Goal: Information Seeking & Learning: Find specific page/section

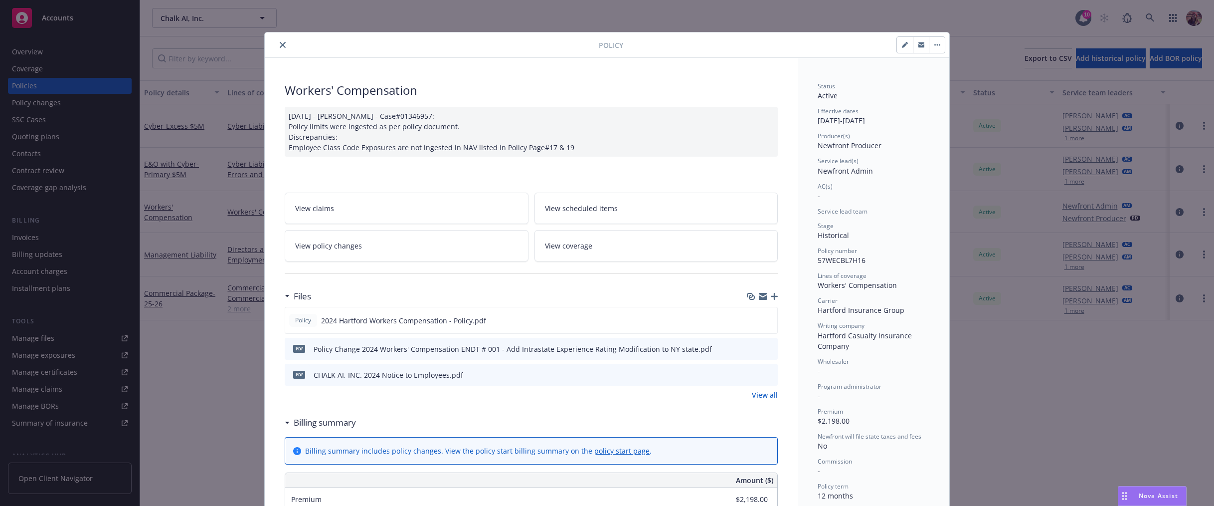
click at [281, 46] on icon "close" at bounding box center [283, 45] width 6 height 6
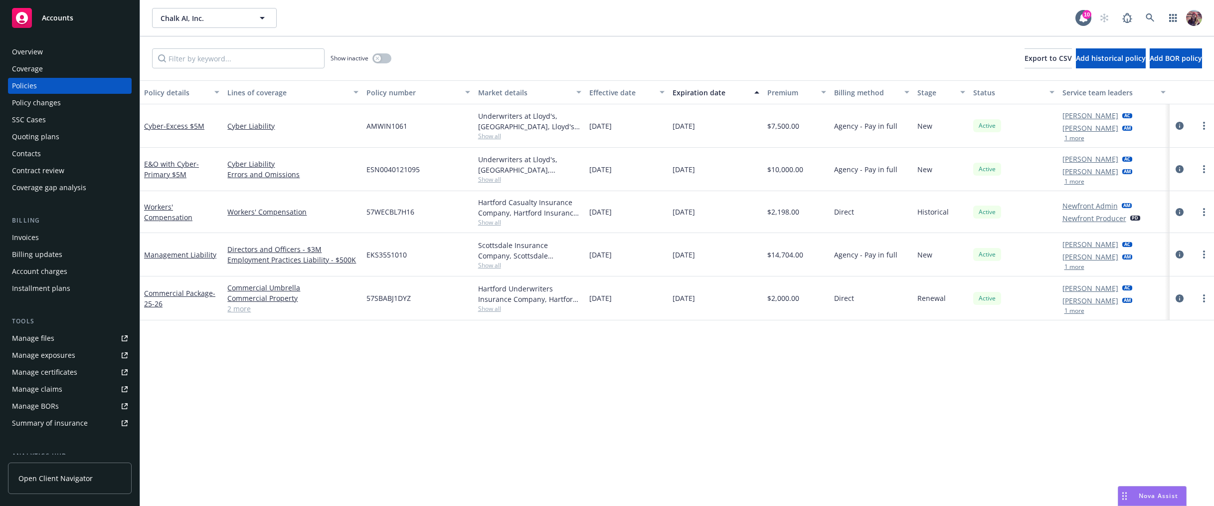
click at [711, 137] on button "1 more" at bounding box center [1074, 138] width 20 height 6
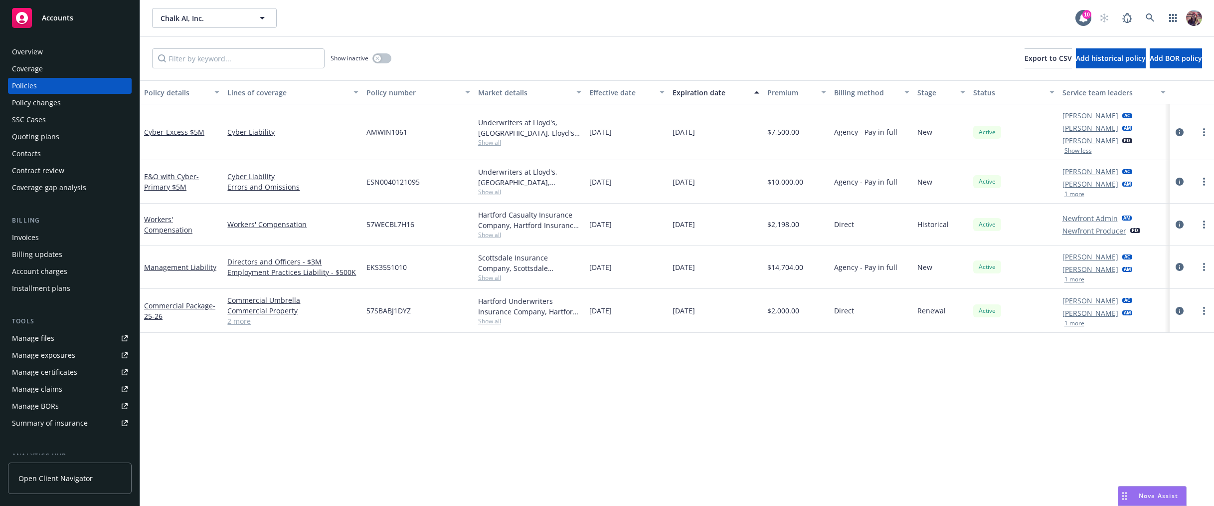
click at [711, 195] on button "1 more" at bounding box center [1074, 194] width 20 height 6
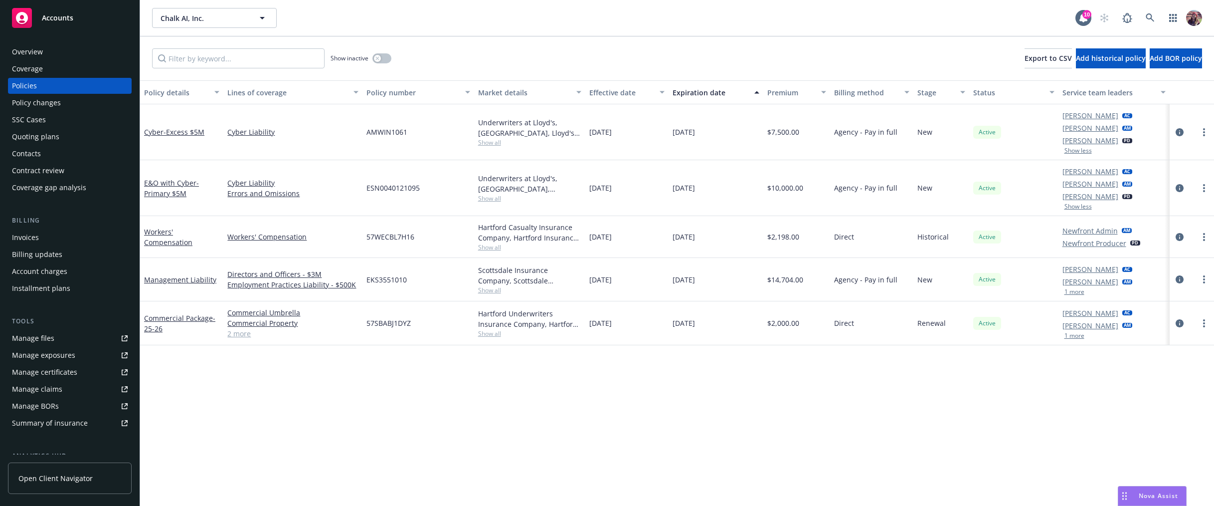
click at [711, 290] on button "1 more" at bounding box center [1074, 292] width 20 height 6
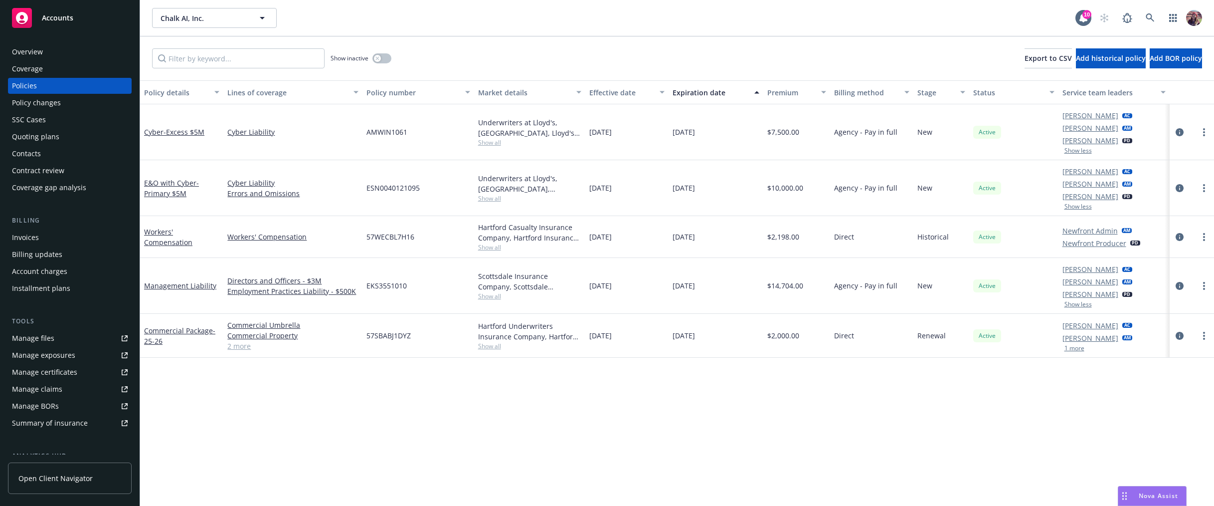
click at [711, 350] on button "1 more" at bounding box center [1074, 348] width 20 height 6
click at [711, 423] on div "Policy details Lines of coverage Policy number Market details Effective date Ex…" at bounding box center [677, 292] width 1074 height 425
